Goal: Use online tool/utility: Use online tool/utility

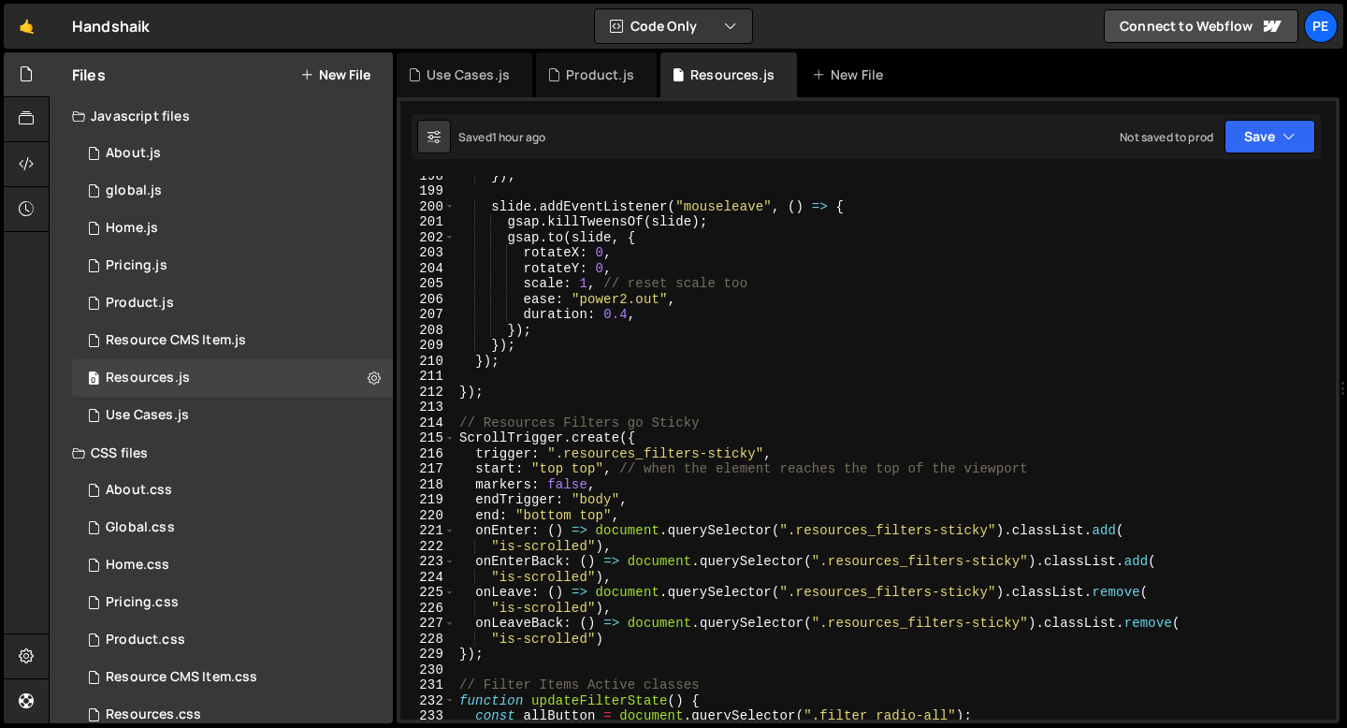
scroll to position [3049, 0]
click at [496, 403] on div "}) ; slide . addEventListener ( "mouseleave" , ( ) => { gsap . killTweensOf ( s…" at bounding box center [892, 454] width 873 height 574
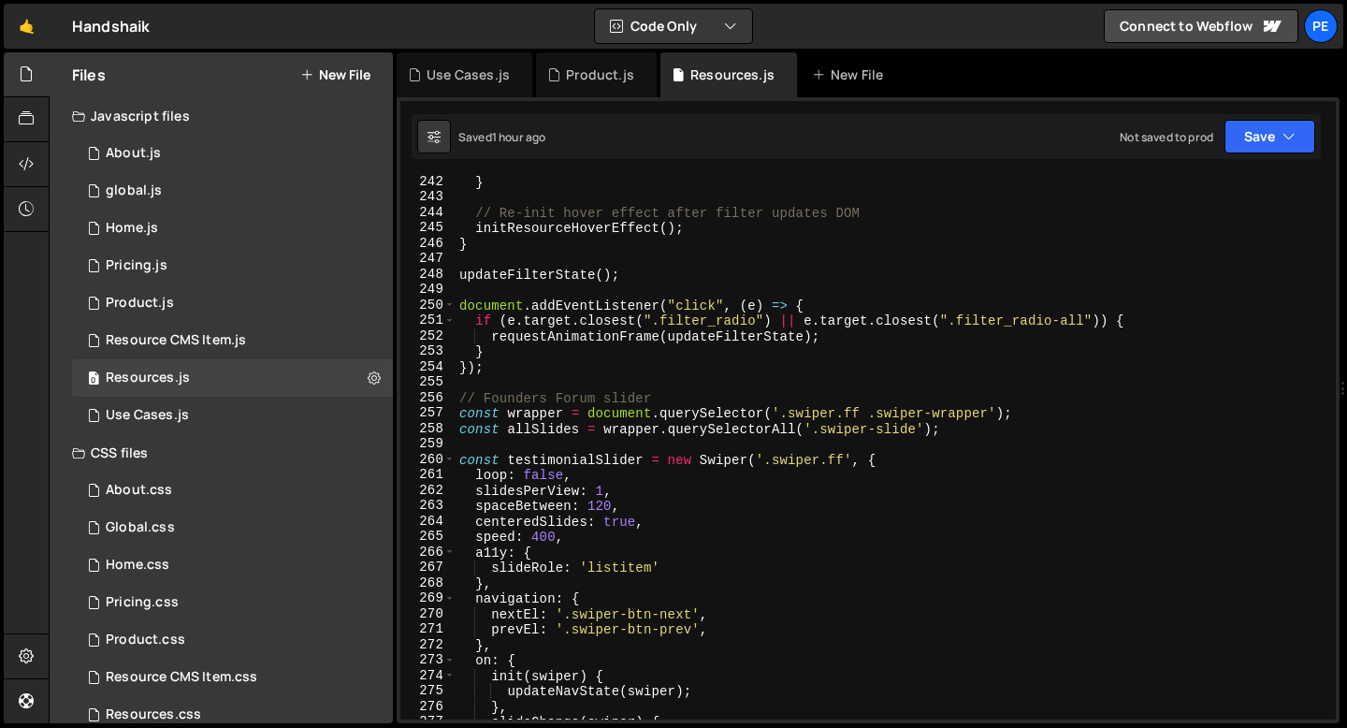
scroll to position [3721, 0]
click at [495, 368] on div "} // Re-init hover effect after filter updates DOM initResourceHoverEffect ( ) …" at bounding box center [892, 461] width 873 height 574
type textarea "});"
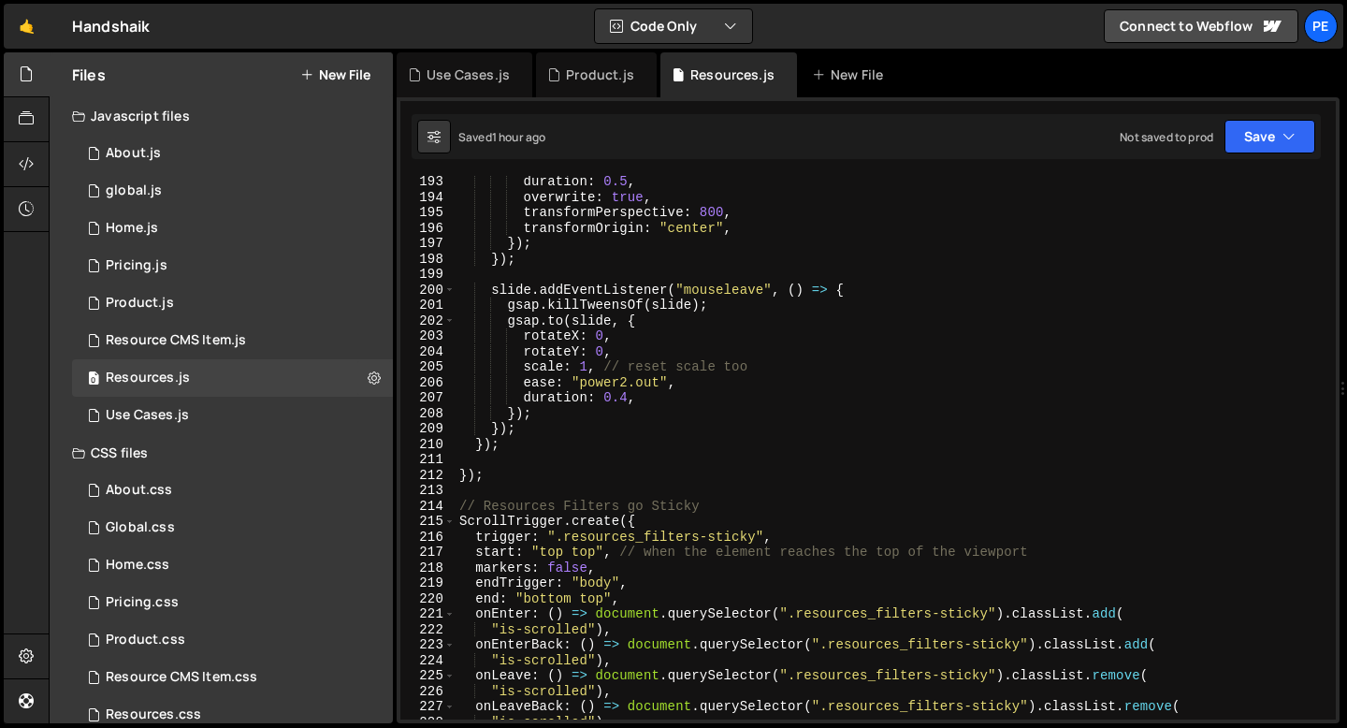
scroll to position [2965, 0]
click at [499, 455] on div "duration : 0.5 , overwrite : true , transformPerspective : 800 , transformOrigi…" at bounding box center [892, 461] width 873 height 574
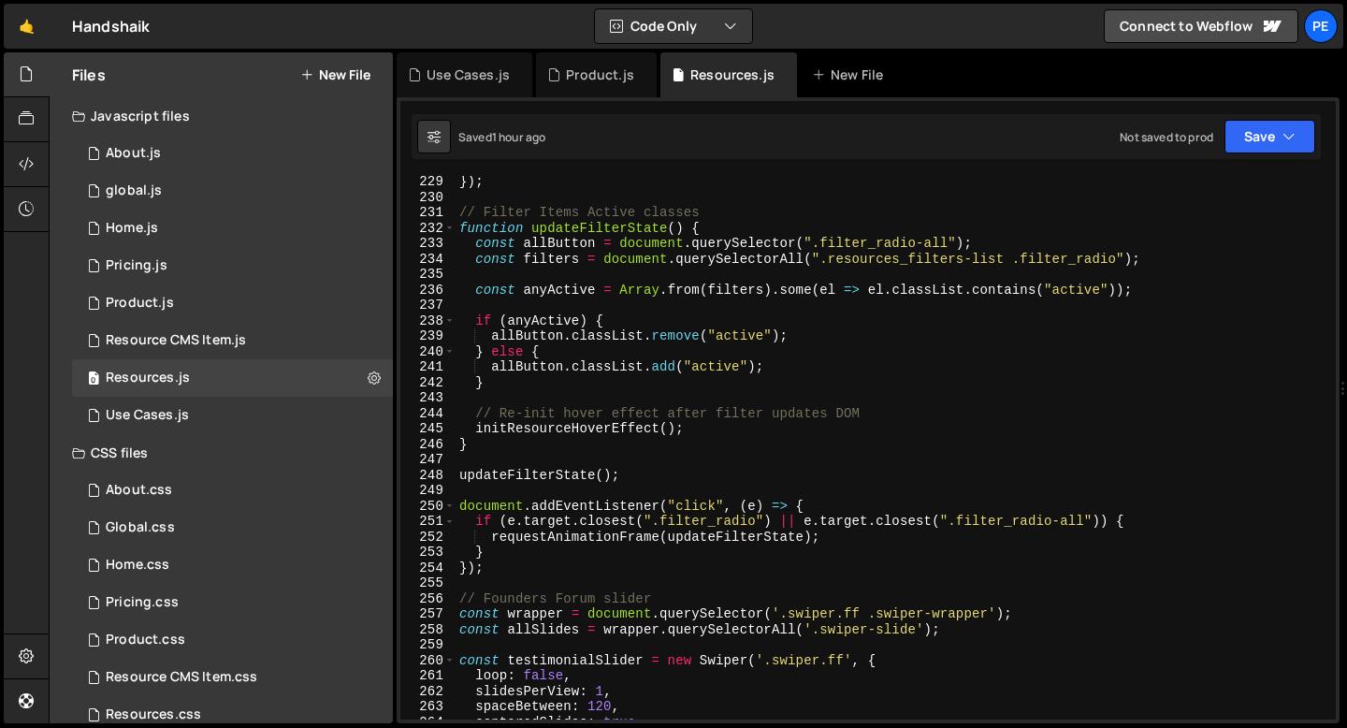
scroll to position [3463, 0]
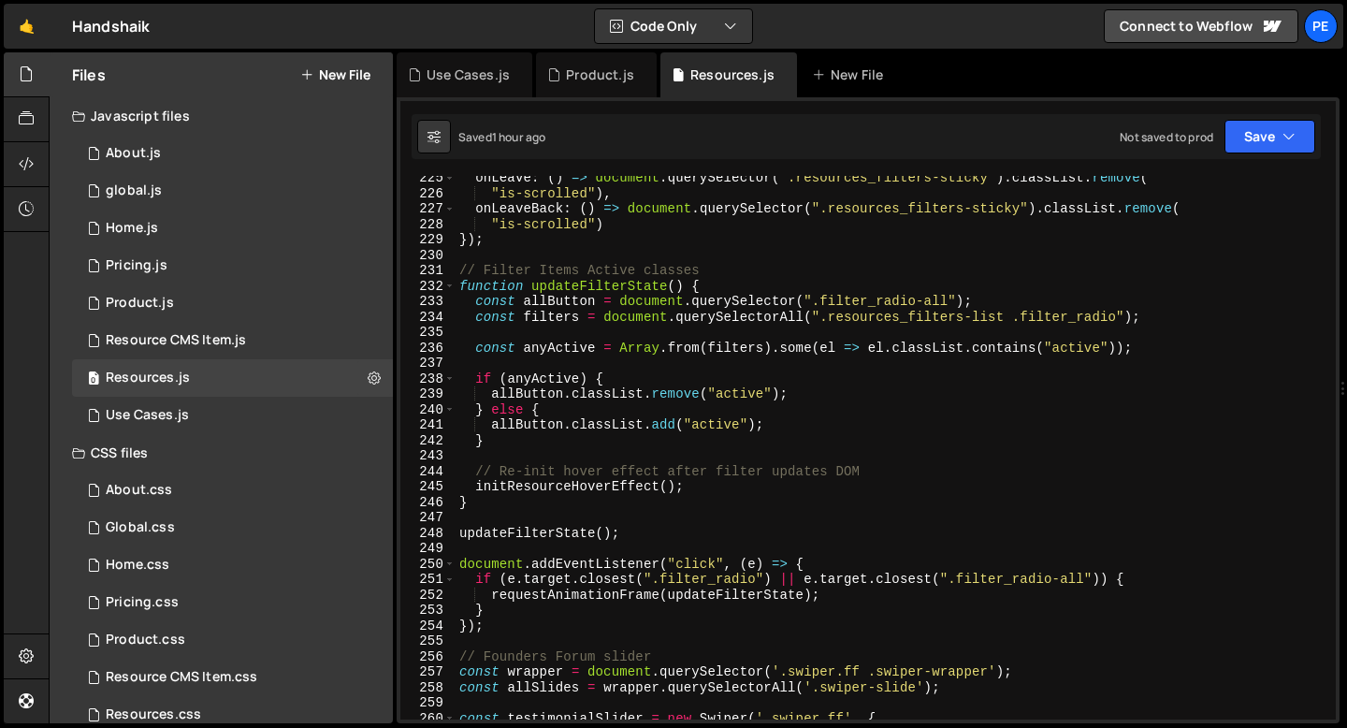
click at [532, 489] on div "onLeave : ( ) => document . querySelector ( ".resources_filters-sticky" ) . cla…" at bounding box center [892, 457] width 873 height 574
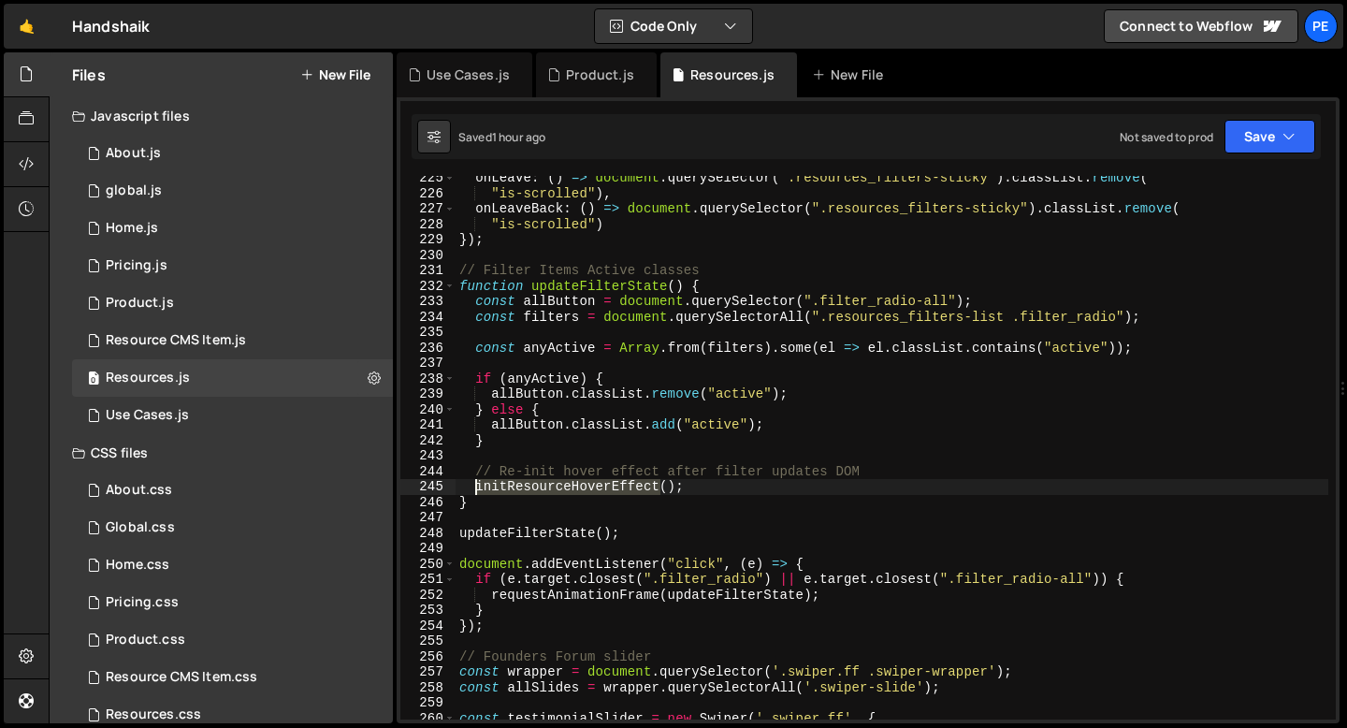
click at [532, 489] on div "onLeave : ( ) => document . querySelector ( ".resources_filters-sticky" ) . cla…" at bounding box center [892, 457] width 873 height 574
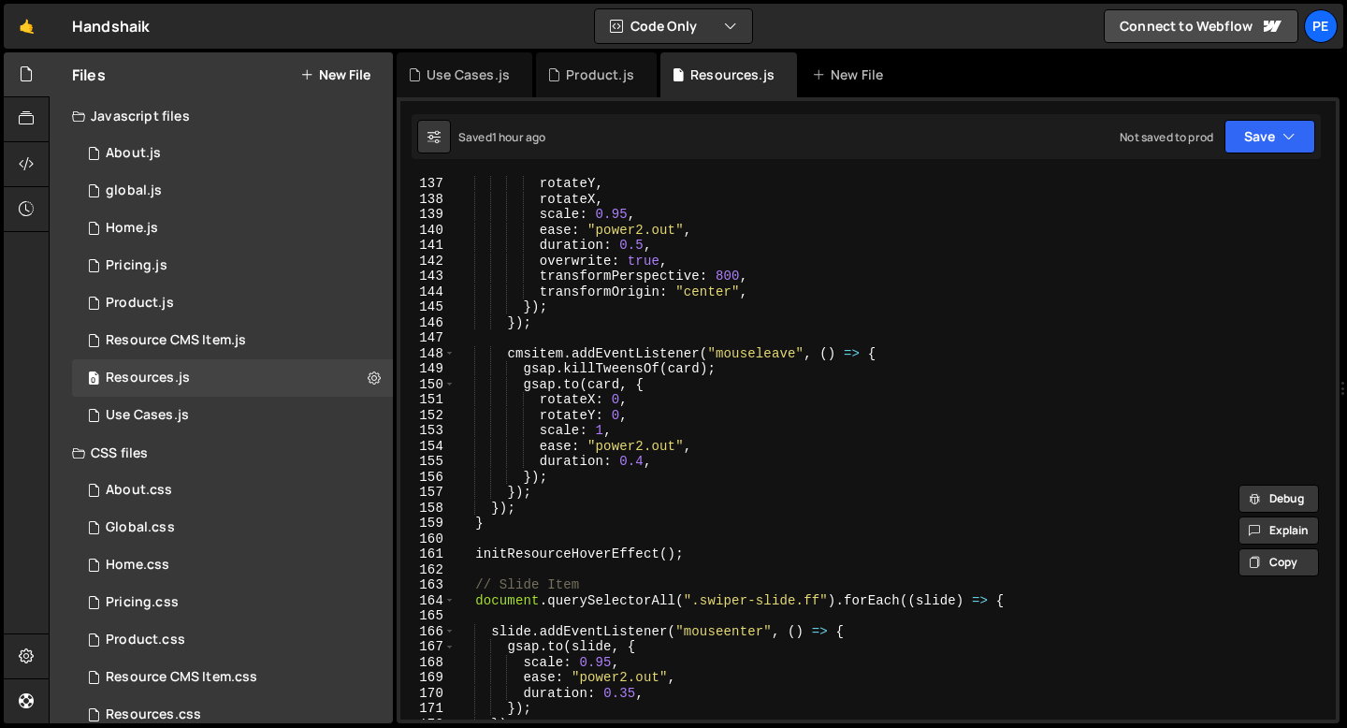
scroll to position [2100, 0]
click at [536, 551] on div "rotateY , rotateX , scale : 0.95 , ease : "power2.out" , duration : 0.5 , overw…" at bounding box center [892, 462] width 873 height 574
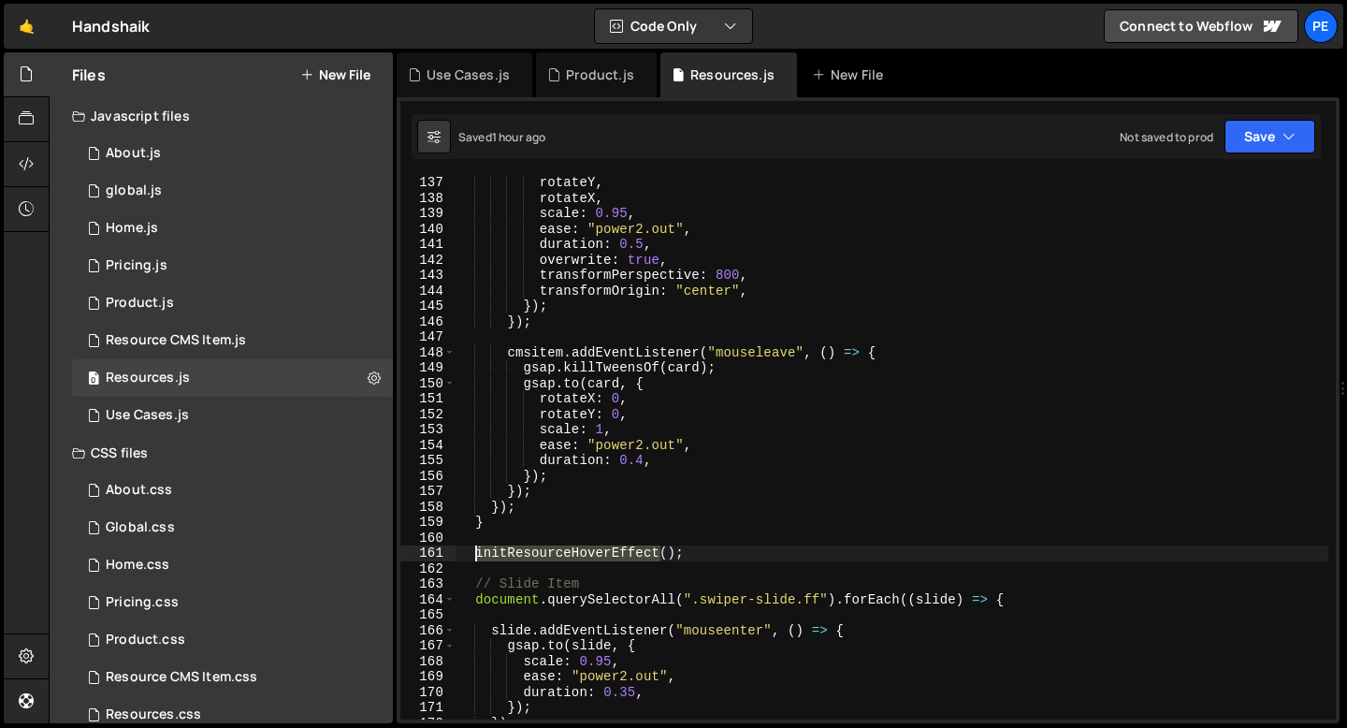
click at [535, 551] on div "rotateY , rotateX , scale : 0.95 , ease : "power2.out" , duration : 0.5 , overw…" at bounding box center [892, 462] width 873 height 574
type textarea "initResourceHoverEffect();"
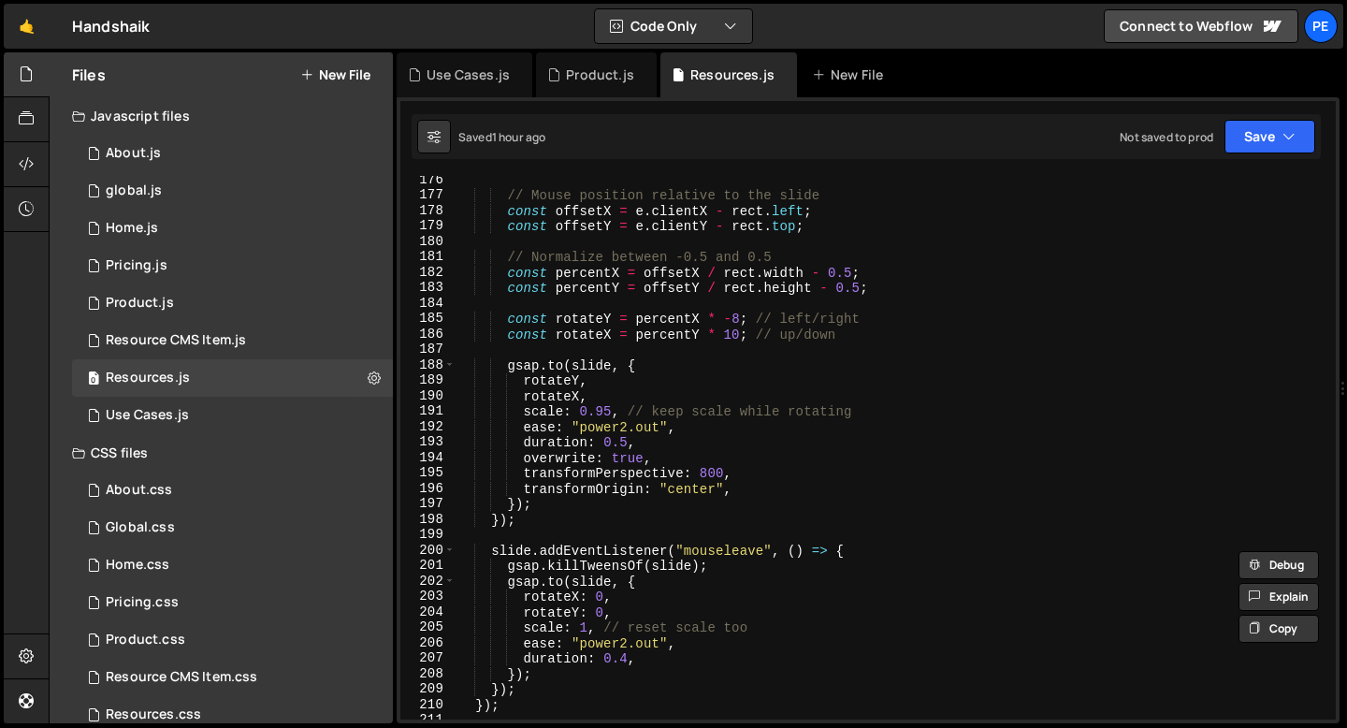
scroll to position [2902, 0]
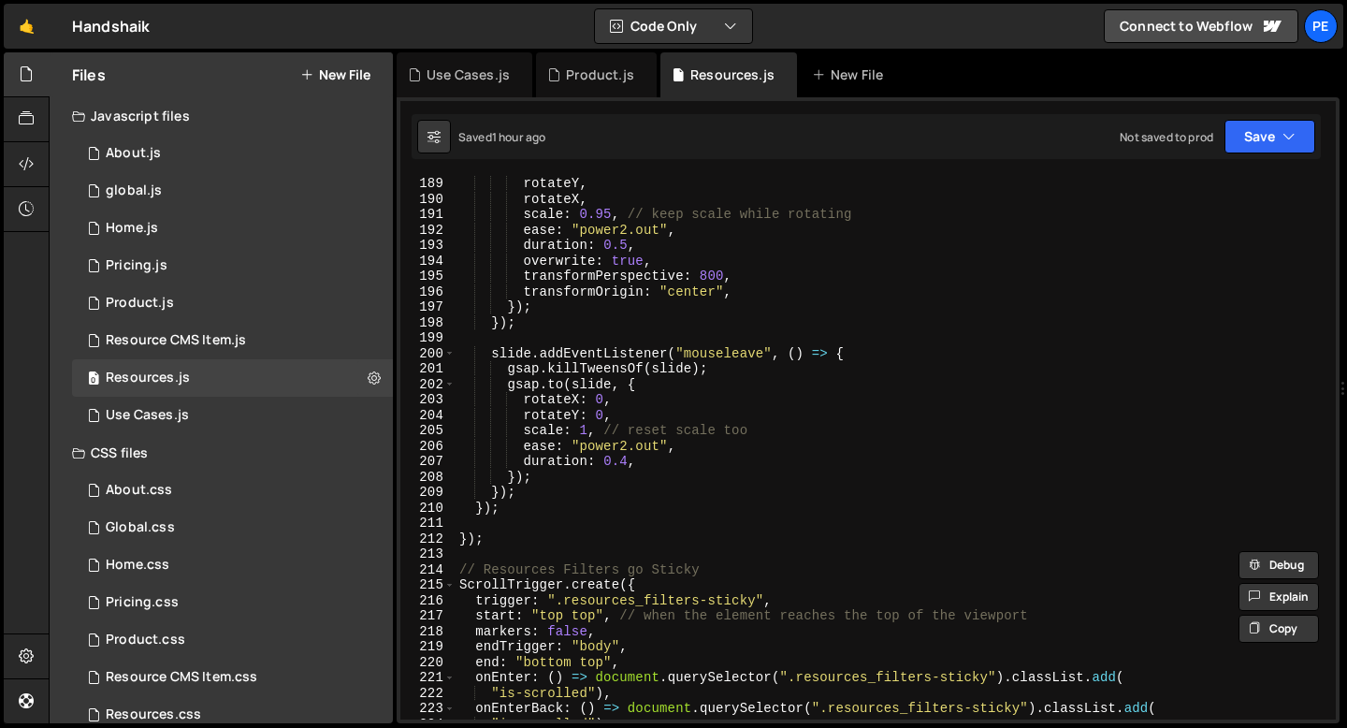
click at [523, 549] on div "rotateY , rotateX , scale : 0.95 , // keep scale while rotating ease : "power2.…" at bounding box center [892, 463] width 873 height 574
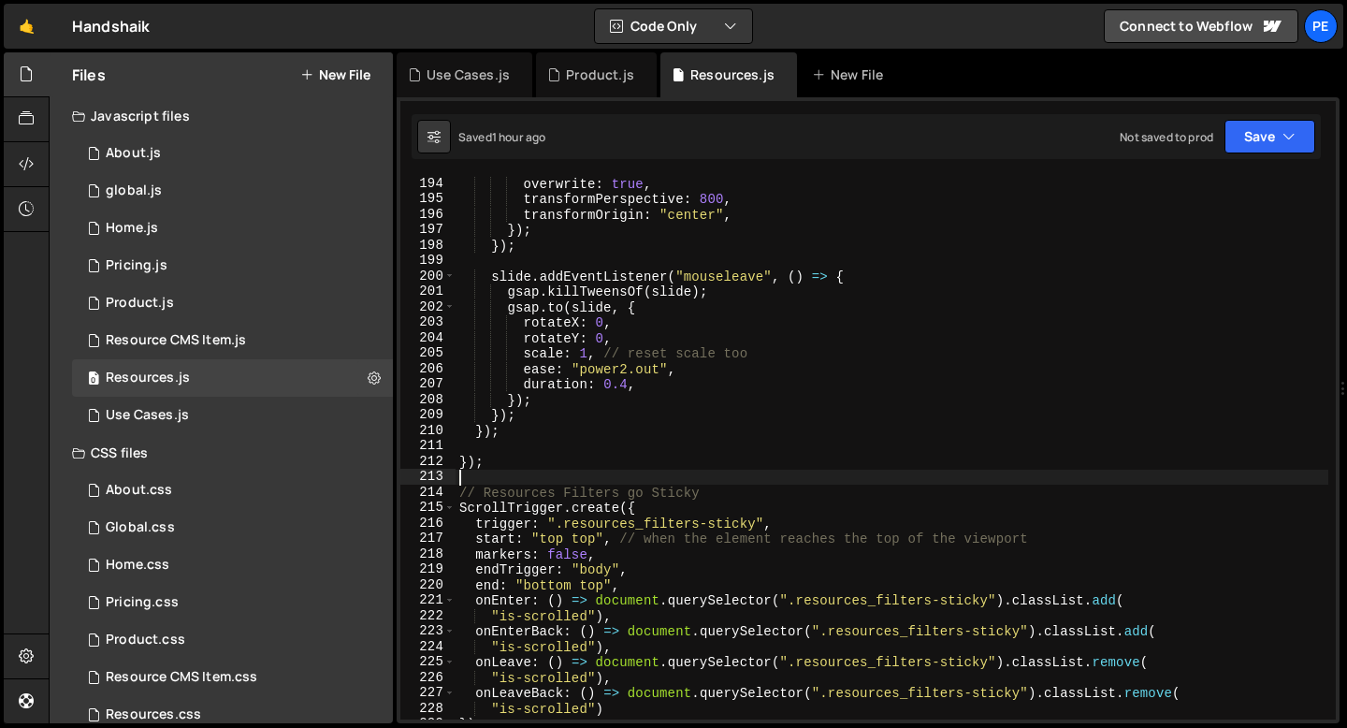
scroll to position [3122, 0]
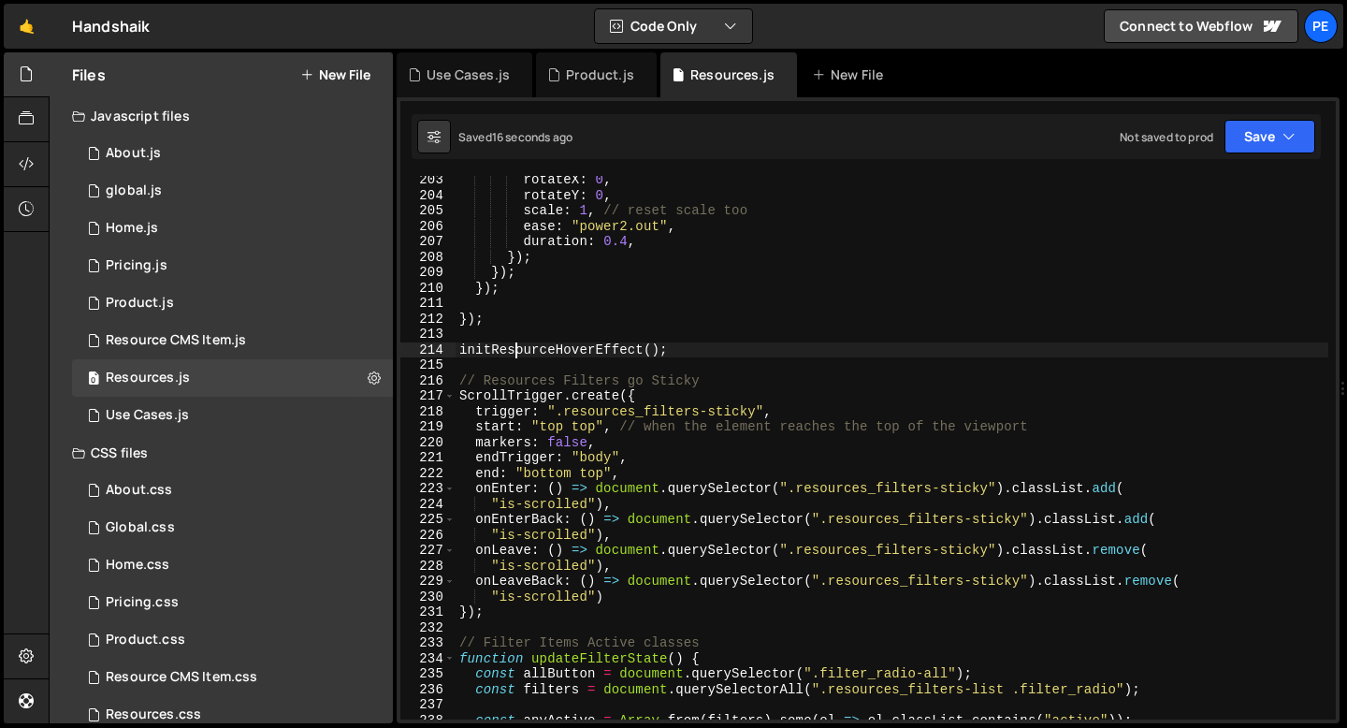
click at [519, 350] on div "rotateX : 0 , rotateY : 0 , scale : 1 , // reset scale too ease : "power2.out" …" at bounding box center [892, 459] width 873 height 574
type textarea "initResourceHoverEffect();"
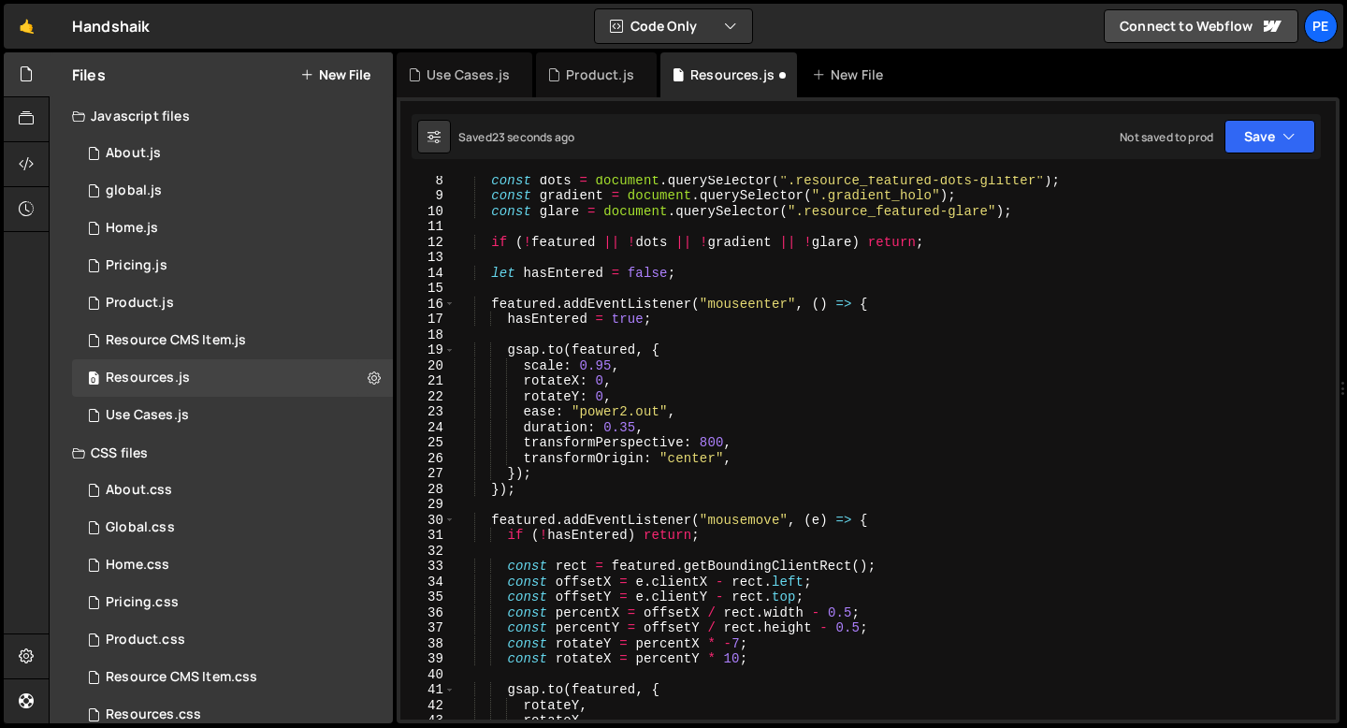
scroll to position [0, 0]
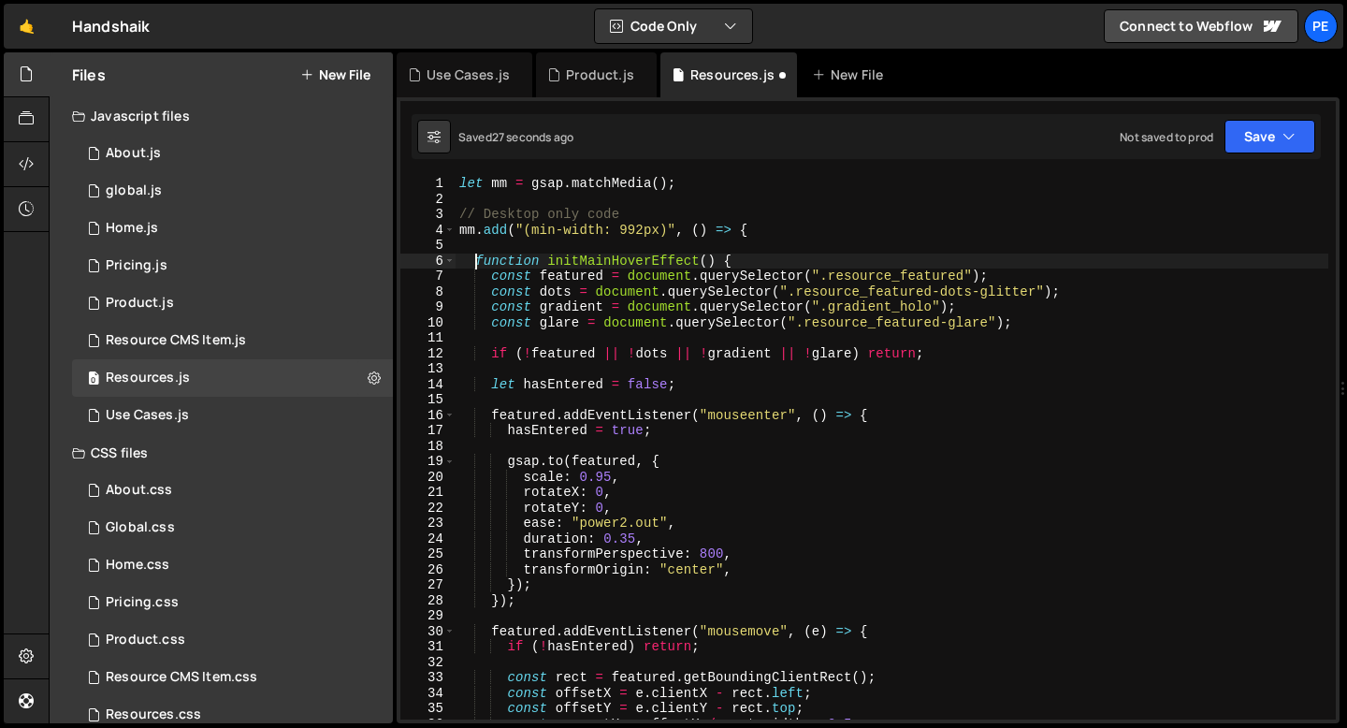
click at [474, 255] on div "let mm = gsap . matchMedia ( ) ; // Desktop only code mm . add ( "(min-width: 9…" at bounding box center [892, 463] width 873 height 574
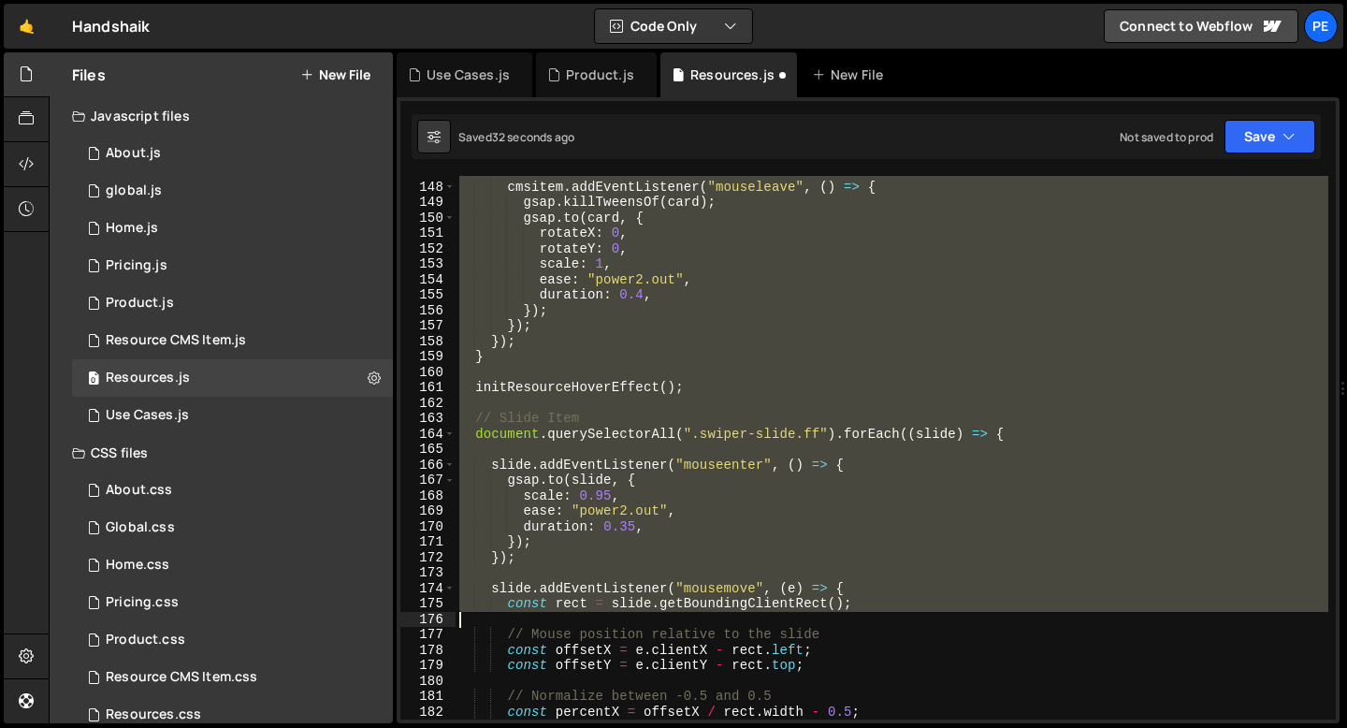
scroll to position [2266, 0]
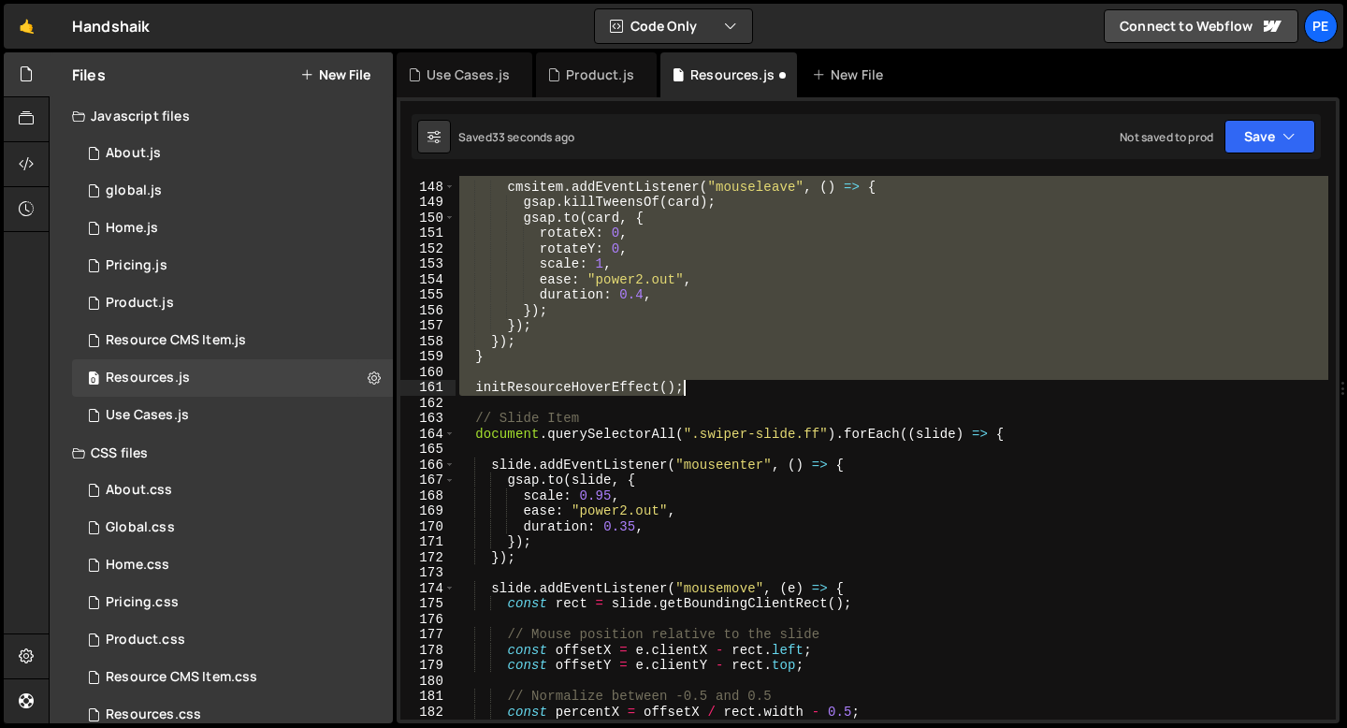
drag, startPoint x: 476, startPoint y: 387, endPoint x: 692, endPoint y: 384, distance: 216.1
click at [692, 386] on div "cmsitem . addEventListener ( "mouseleave" , ( ) => { gsap . killTweensOf ( card…" at bounding box center [892, 451] width 873 height 574
type textarea "initResourceHoverEffect();"
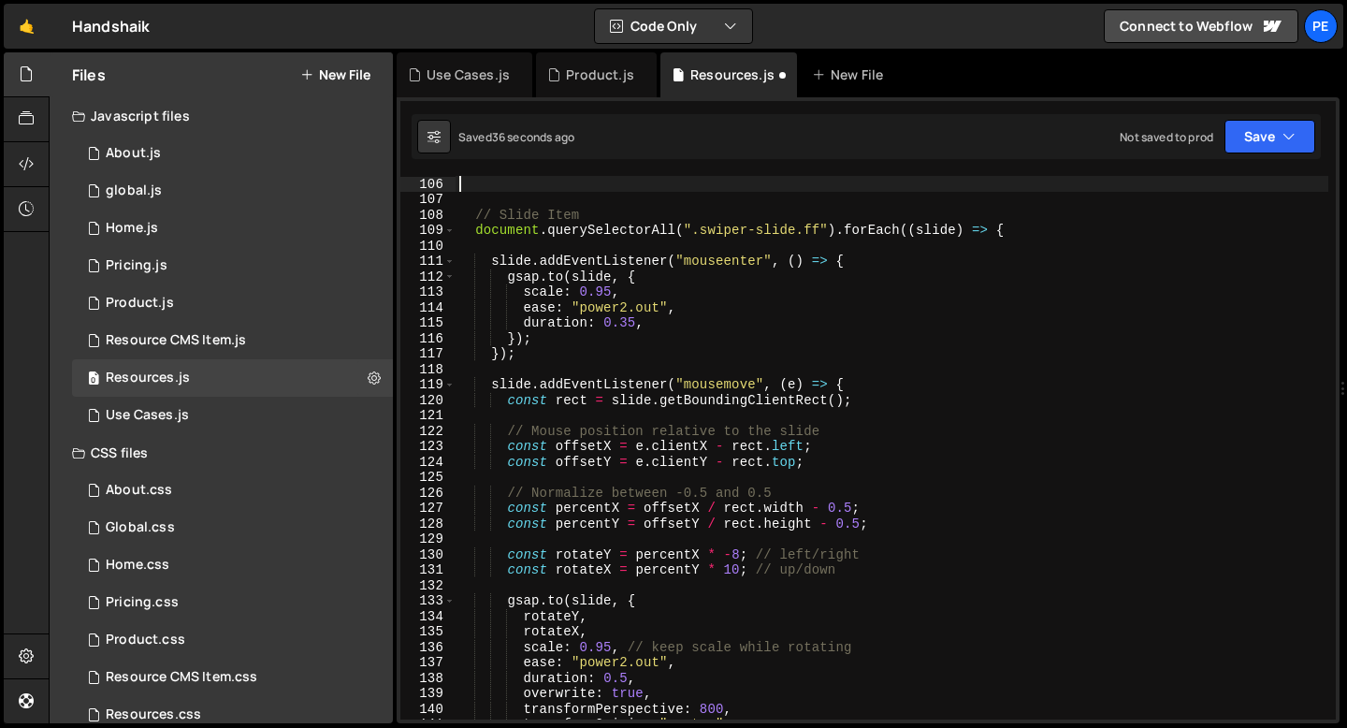
type textarea "initMainHoverEffect();"
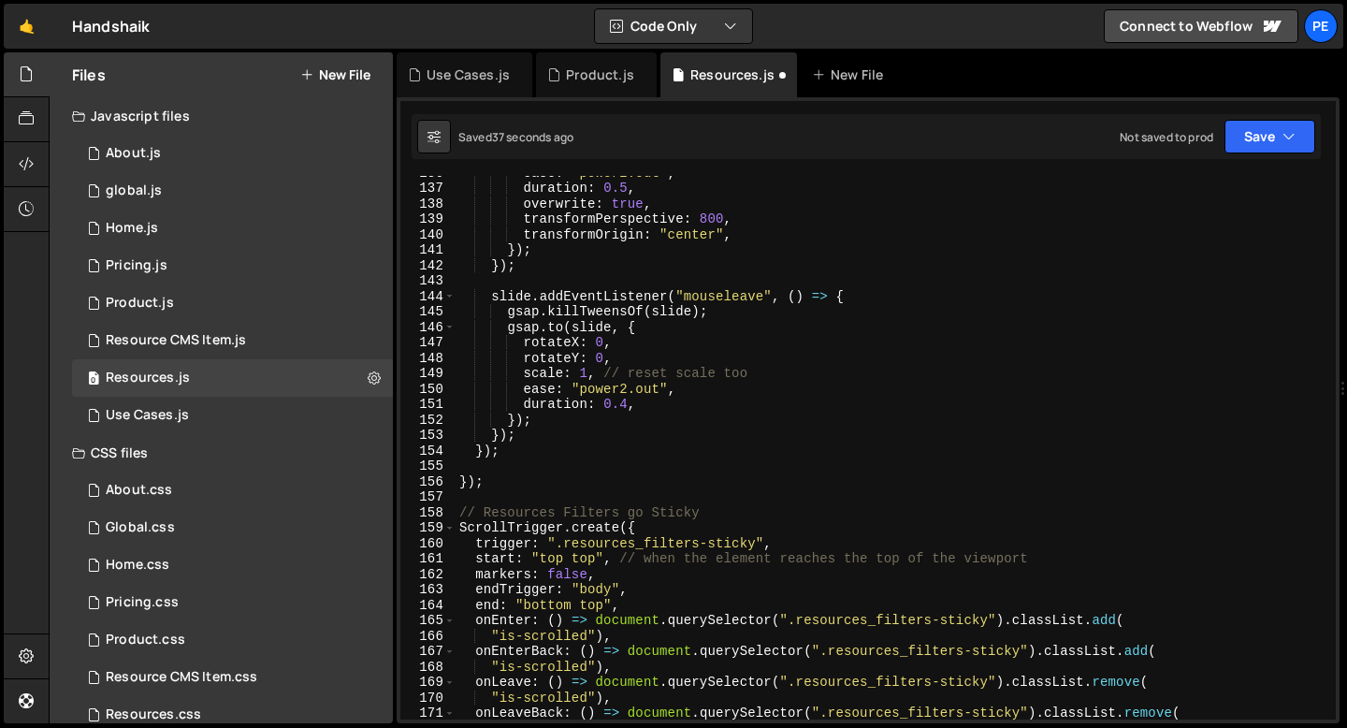
scroll to position [2167, 0]
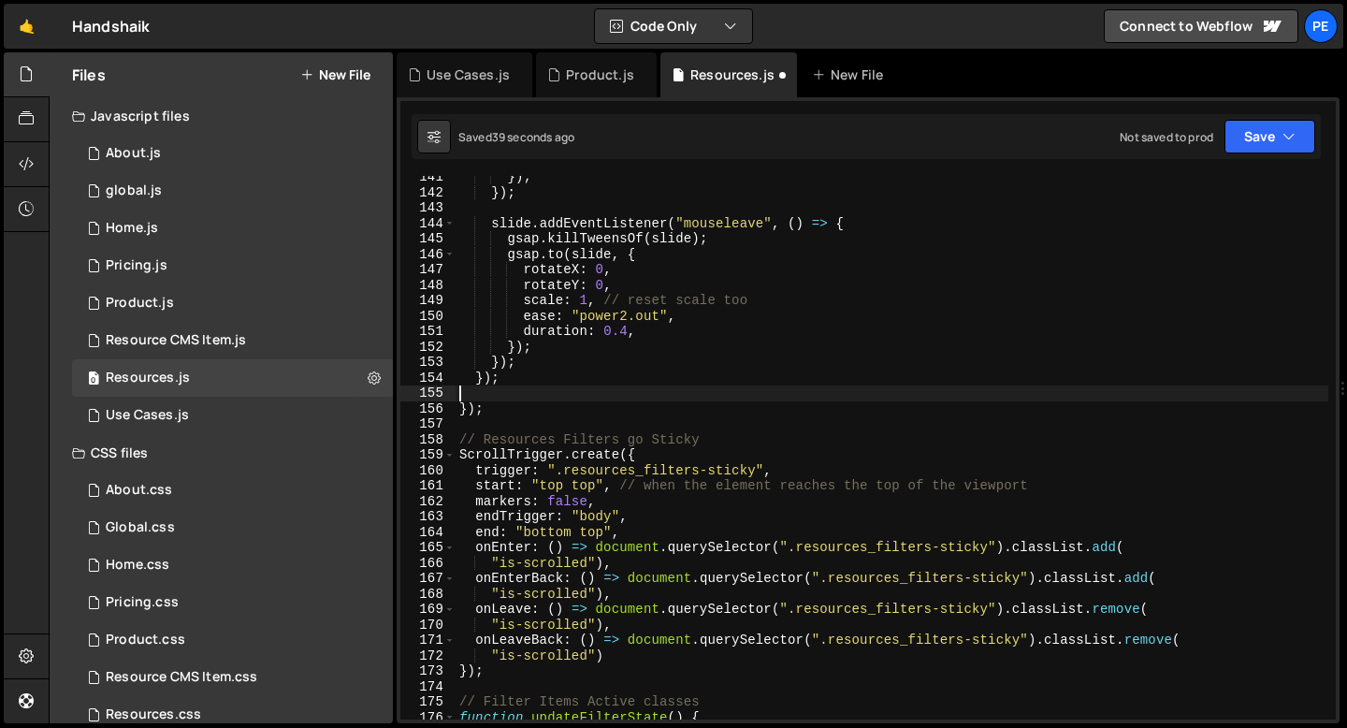
click at [502, 396] on div "}) ; }) ; slide . addEventListener ( "mouseleave" , ( ) => { gsap . killTweensO…" at bounding box center [892, 456] width 873 height 574
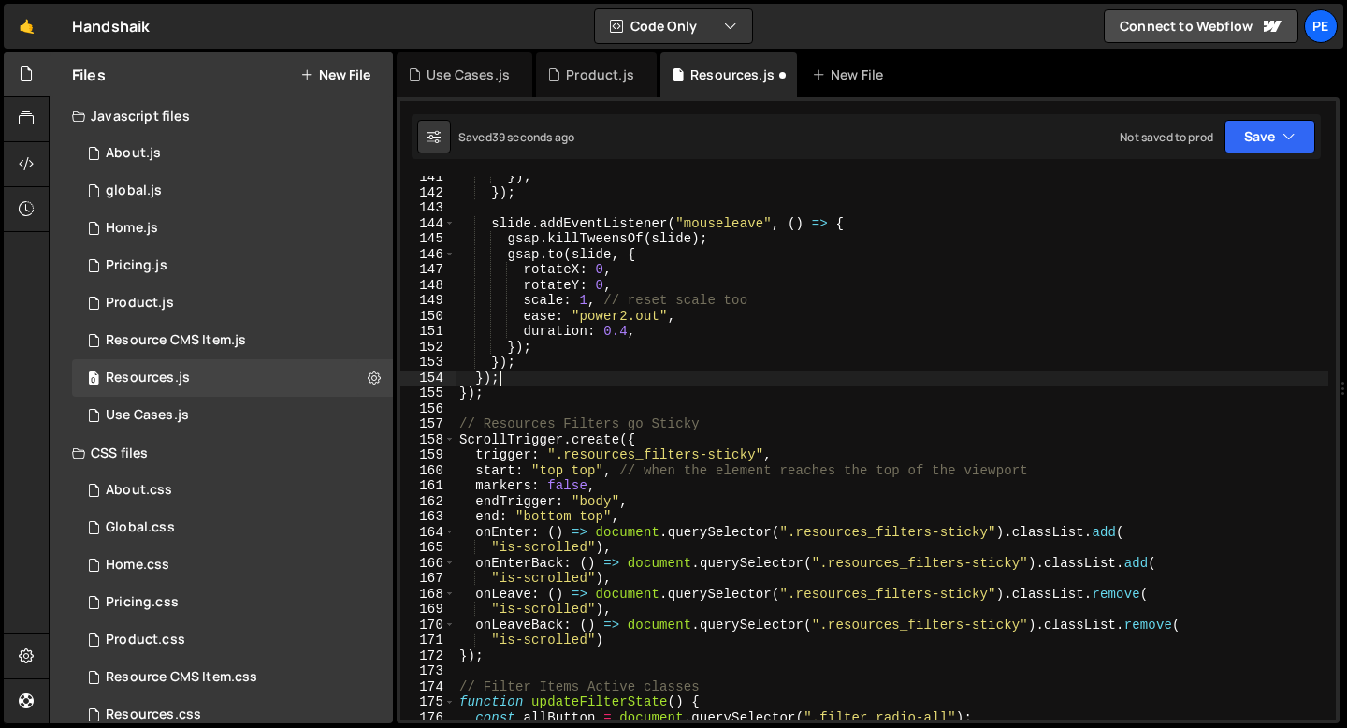
click at [544, 399] on div "}) ; }) ; slide . addEventListener ( "mouseleave" , ( ) => { gsap . killTweensO…" at bounding box center [892, 456] width 873 height 574
type textarea "});"
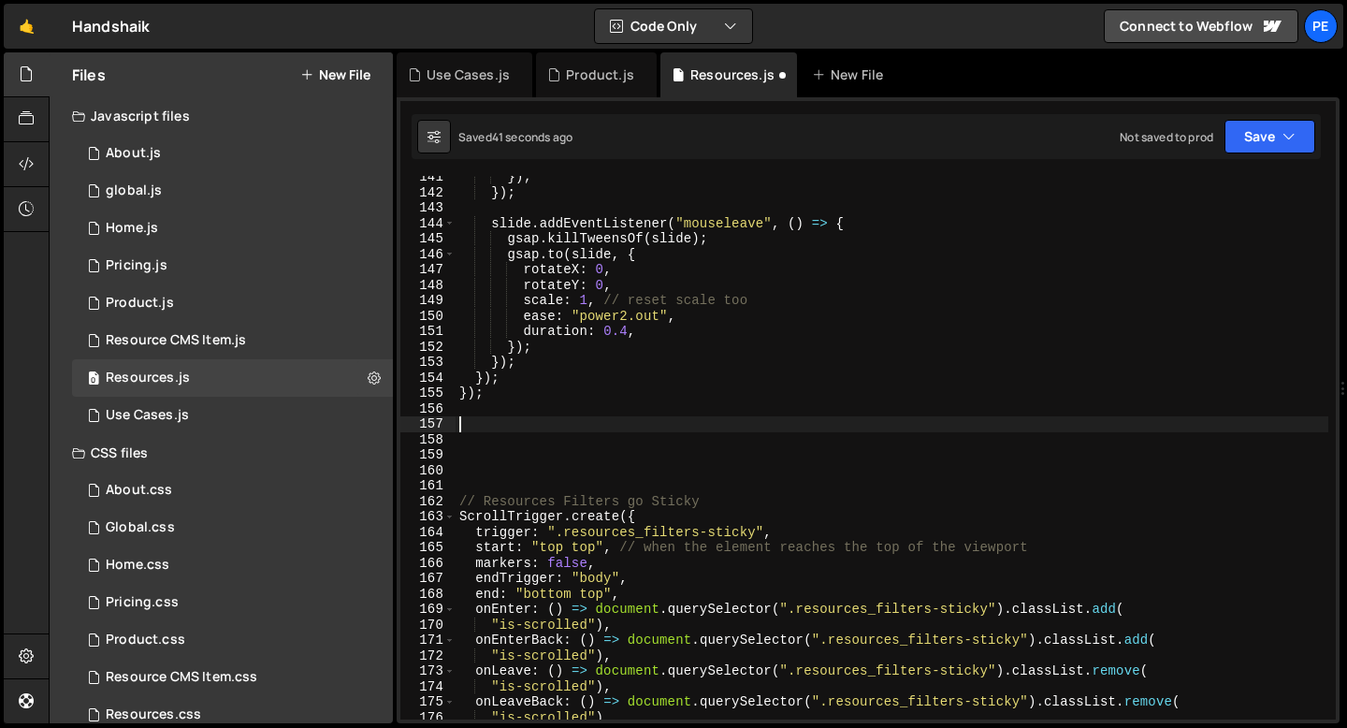
paste textarea "initResourceHoverEffect();"
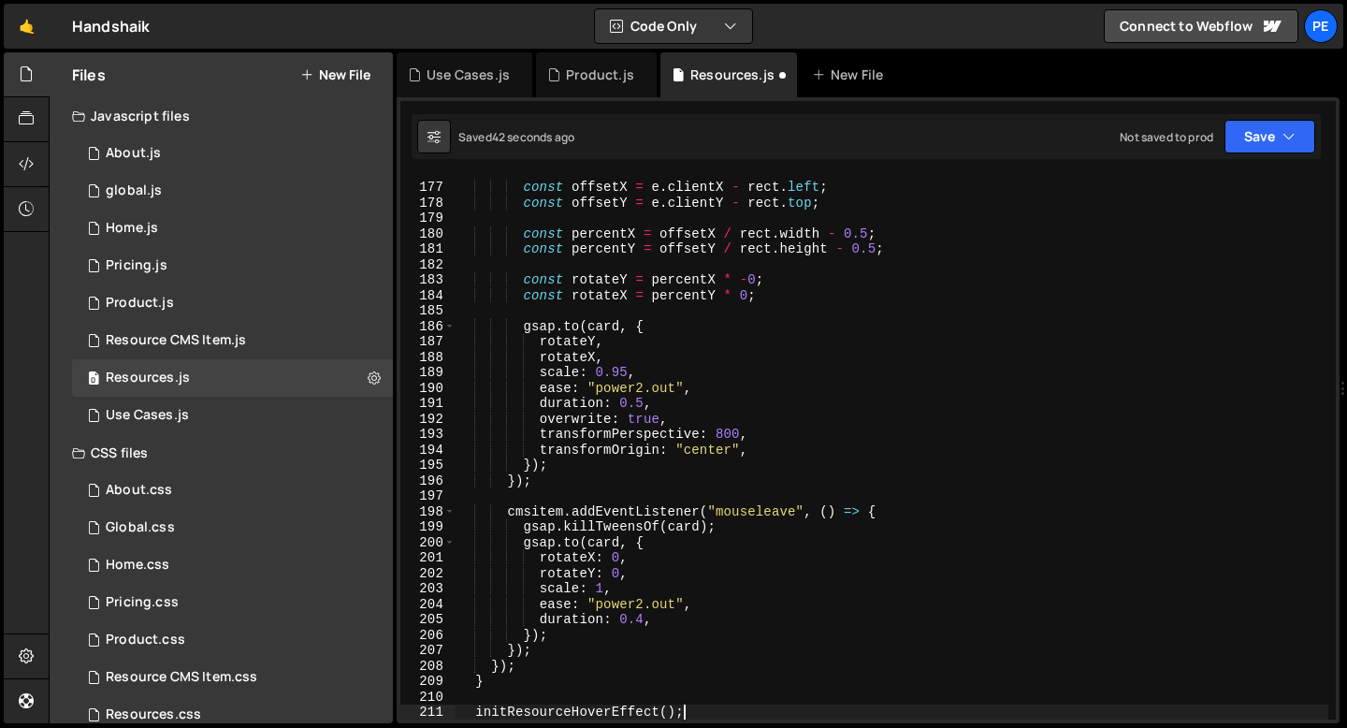
scroll to position [2713, 0]
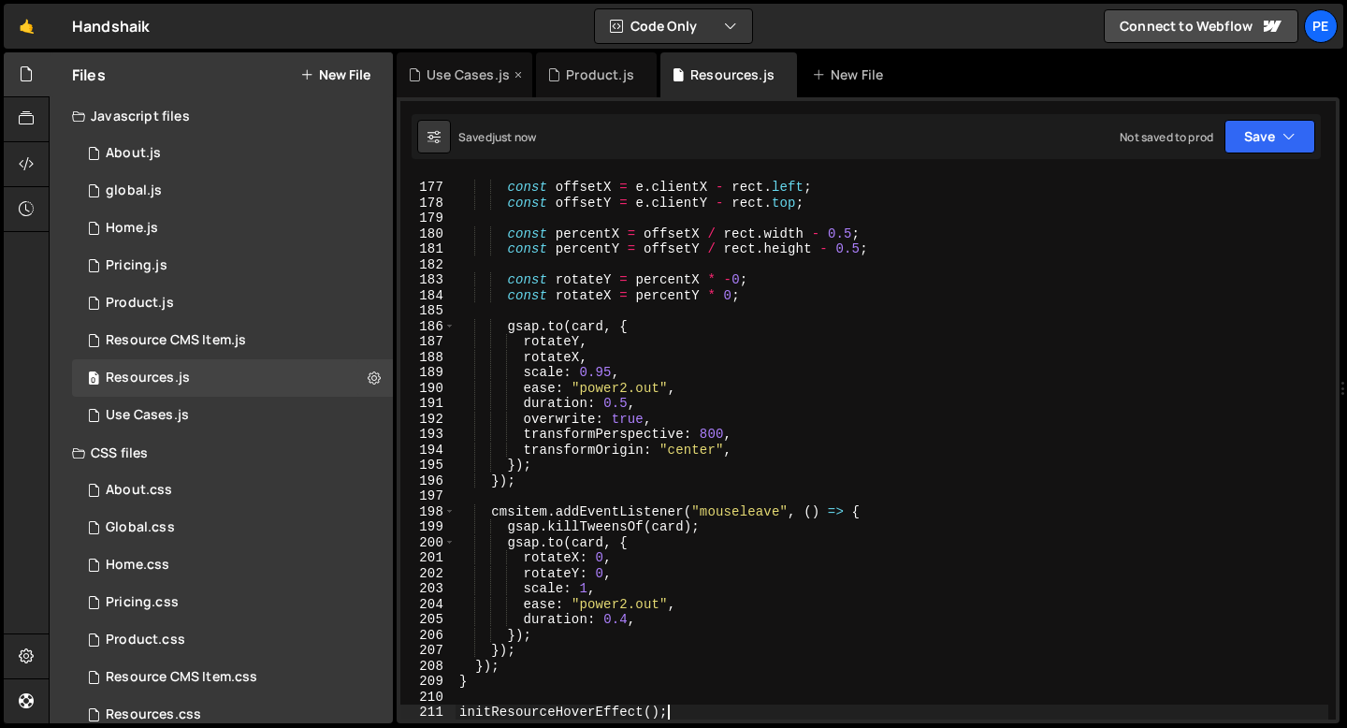
type textarea "initResourceHoverEffect();"
